Goal: Task Accomplishment & Management: Manage account settings

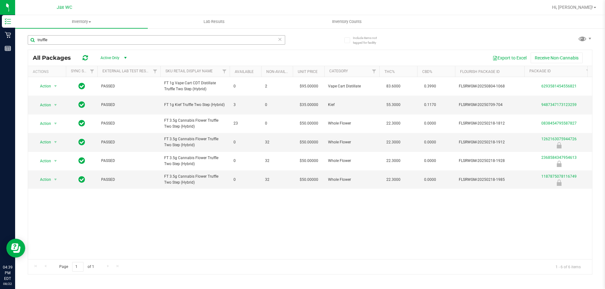
click at [86, 40] on input "truffle" at bounding box center [156, 39] width 257 height 9
click at [86, 41] on input "truffle" at bounding box center [156, 39] width 257 height 9
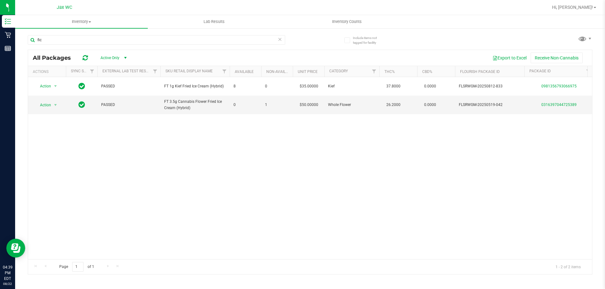
type input "fic"
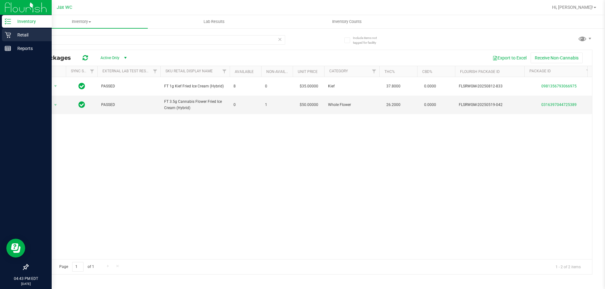
click at [5, 34] on icon at bounding box center [8, 35] width 6 height 6
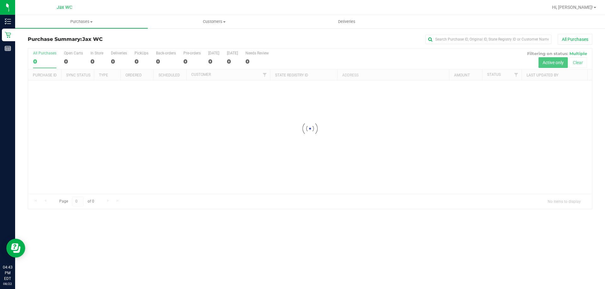
click at [602, 4] on nav "Jax WC Hi, [PERSON_NAME]!" at bounding box center [309, 7] width 589 height 15
click at [583, 9] on span "Hi, [PERSON_NAME]!" at bounding box center [572, 7] width 41 height 5
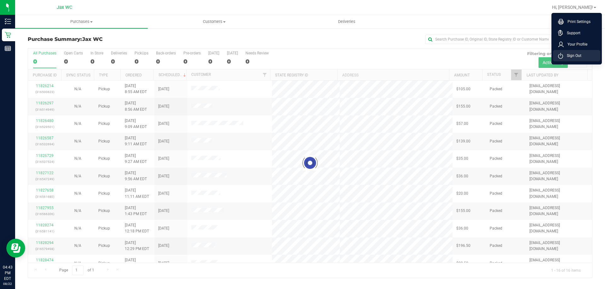
click at [571, 58] on span "Sign Out" at bounding box center [572, 56] width 18 height 6
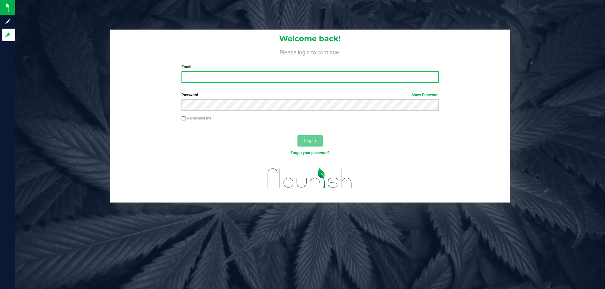
click at [331, 75] on input "Email" at bounding box center [309, 76] width 257 height 11
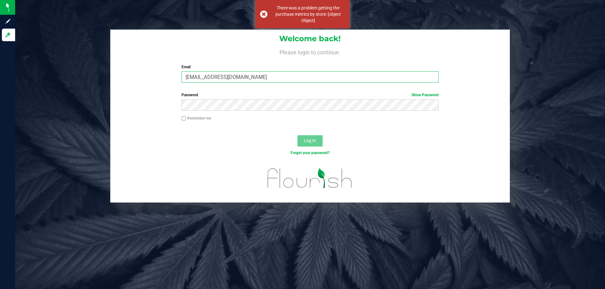
type input "[EMAIL_ADDRESS][DOMAIN_NAME]"
click at [297, 135] on button "Log In" at bounding box center [309, 140] width 25 height 11
